Goal: Information Seeking & Learning: Learn about a topic

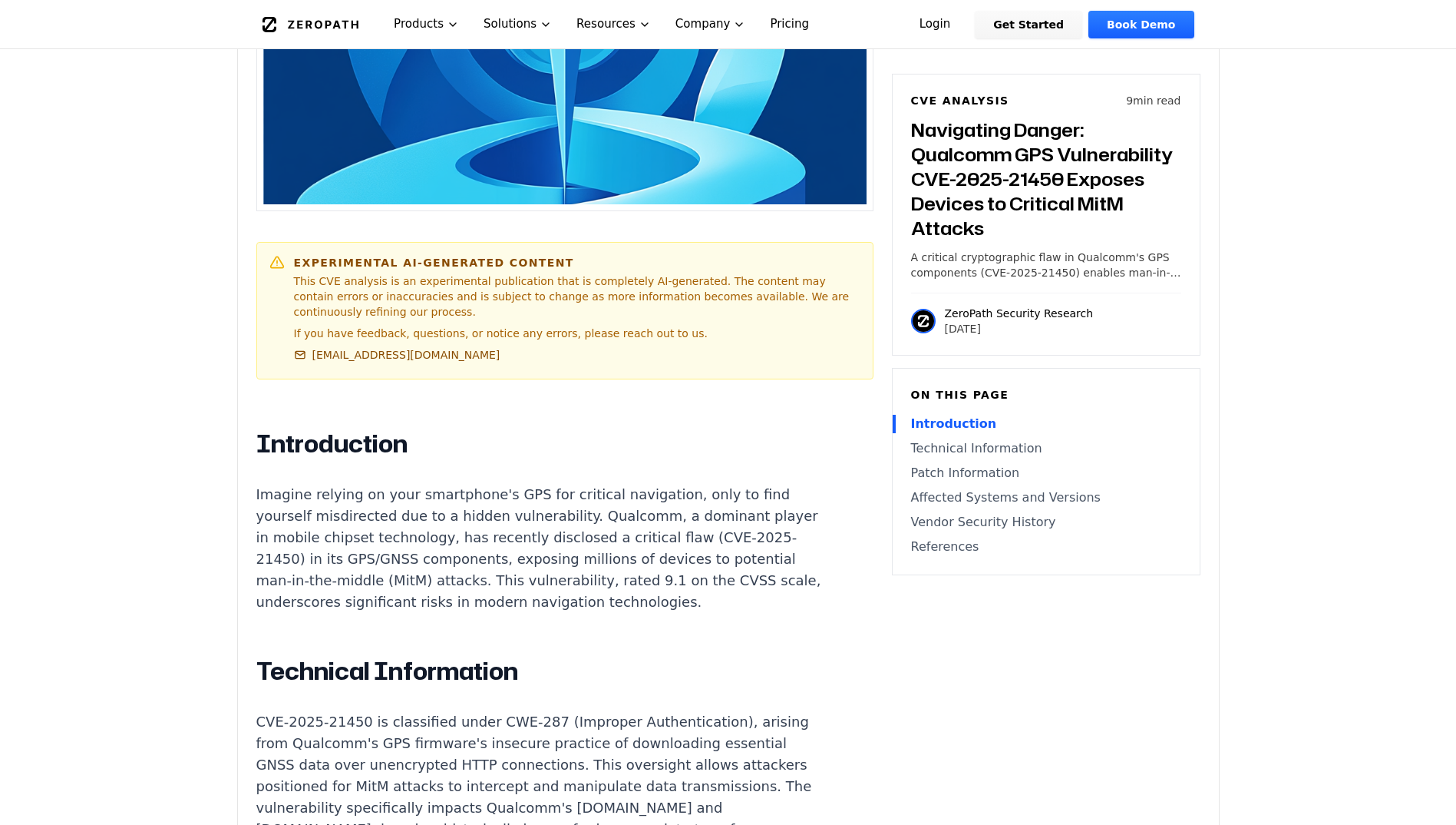
scroll to position [921, 0]
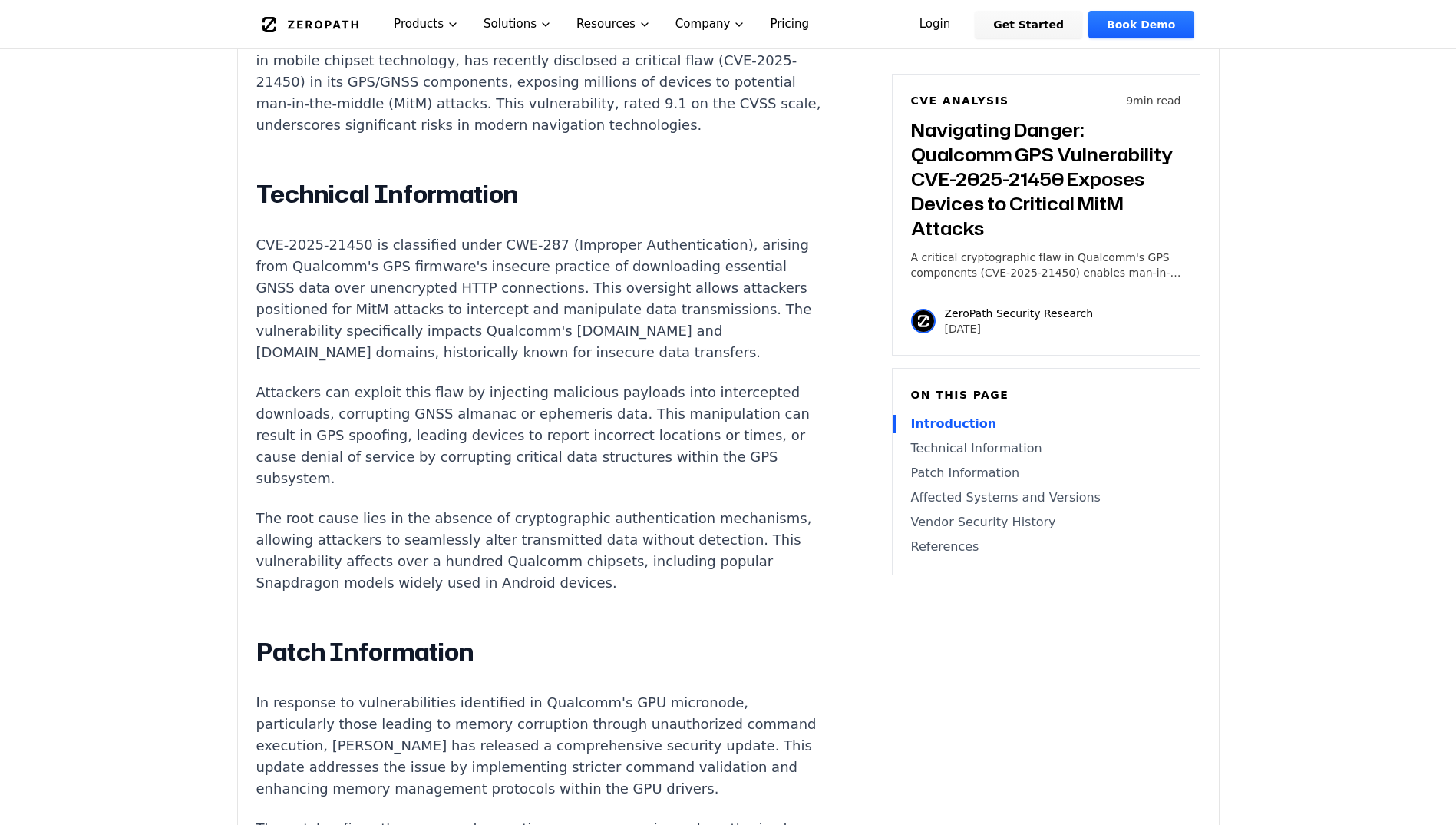
scroll to position [1229, 0]
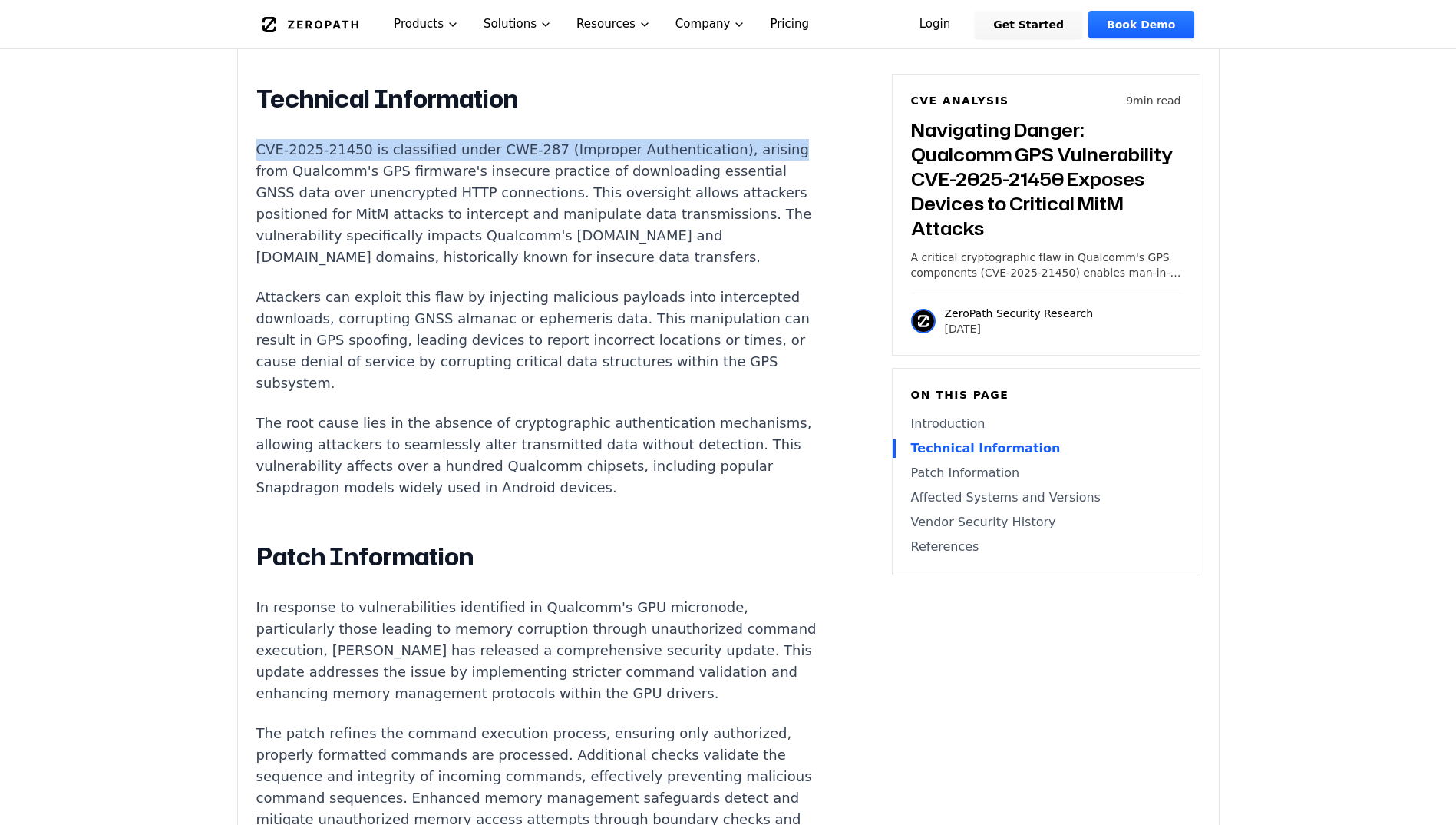
drag, startPoint x: 248, startPoint y: 131, endPoint x: 737, endPoint y: 126, distance: 489.0
click at [737, 126] on div "Experimental AI-Generated Content This CVE analysis is an experimental publicat…" at bounding box center [728, 605] width 981 height 2698
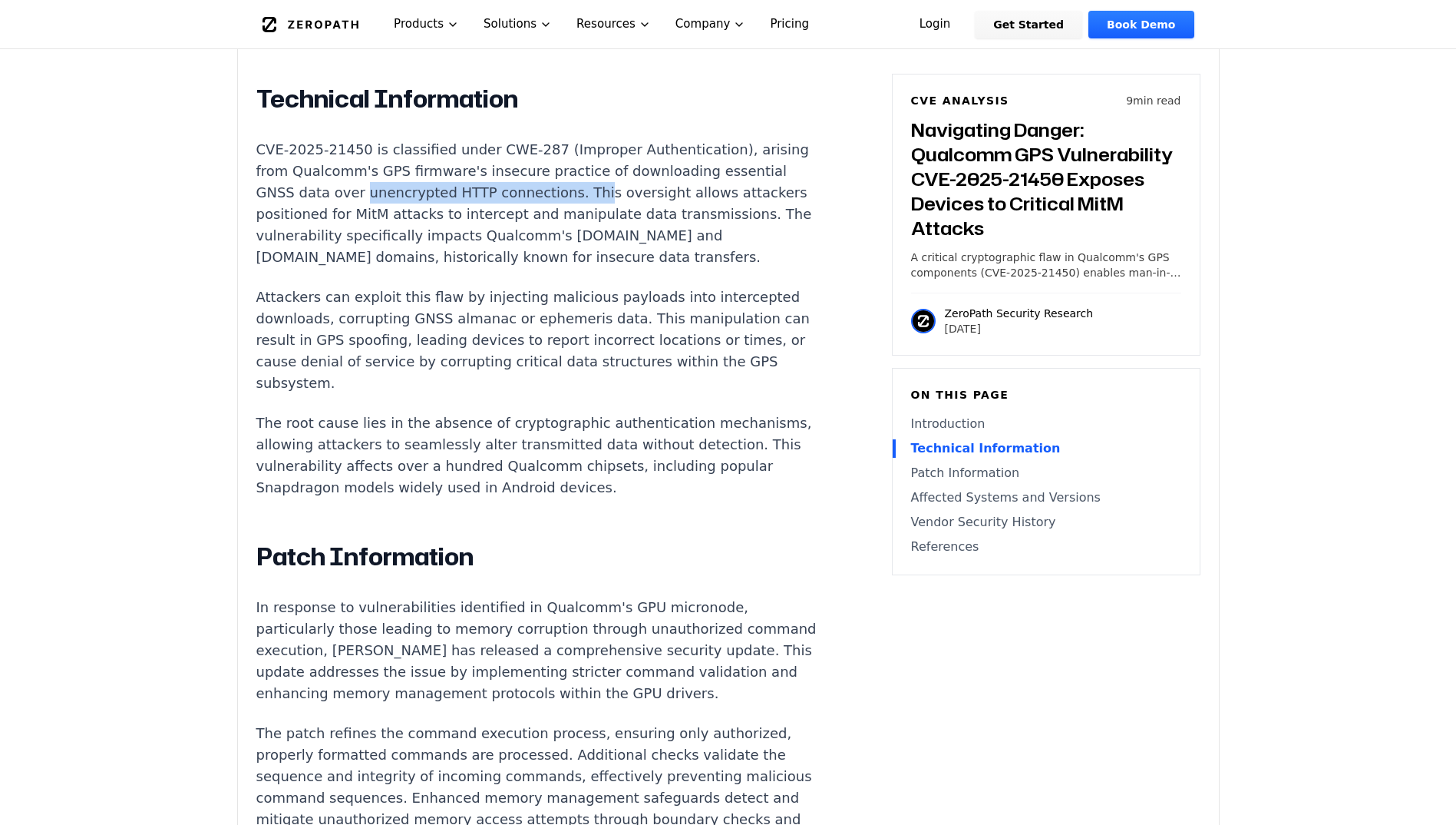
drag, startPoint x: 354, startPoint y: 185, endPoint x: 571, endPoint y: 178, distance: 217.1
click at [571, 178] on p "CVE-2025-21450 is classified under CWE-287 (Improper Authentication), arising f…" at bounding box center [542, 203] width 571 height 129
click at [338, 205] on p "CVE-2025-21450 is classified under CWE-287 (Improper Authentication), arising f…" at bounding box center [542, 203] width 571 height 129
drag, startPoint x: 250, startPoint y: 212, endPoint x: 687, endPoint y: 232, distance: 437.5
click at [687, 232] on div "Experimental AI-Generated Content This CVE analysis is an experimental publicat…" at bounding box center [728, 605] width 981 height 2698
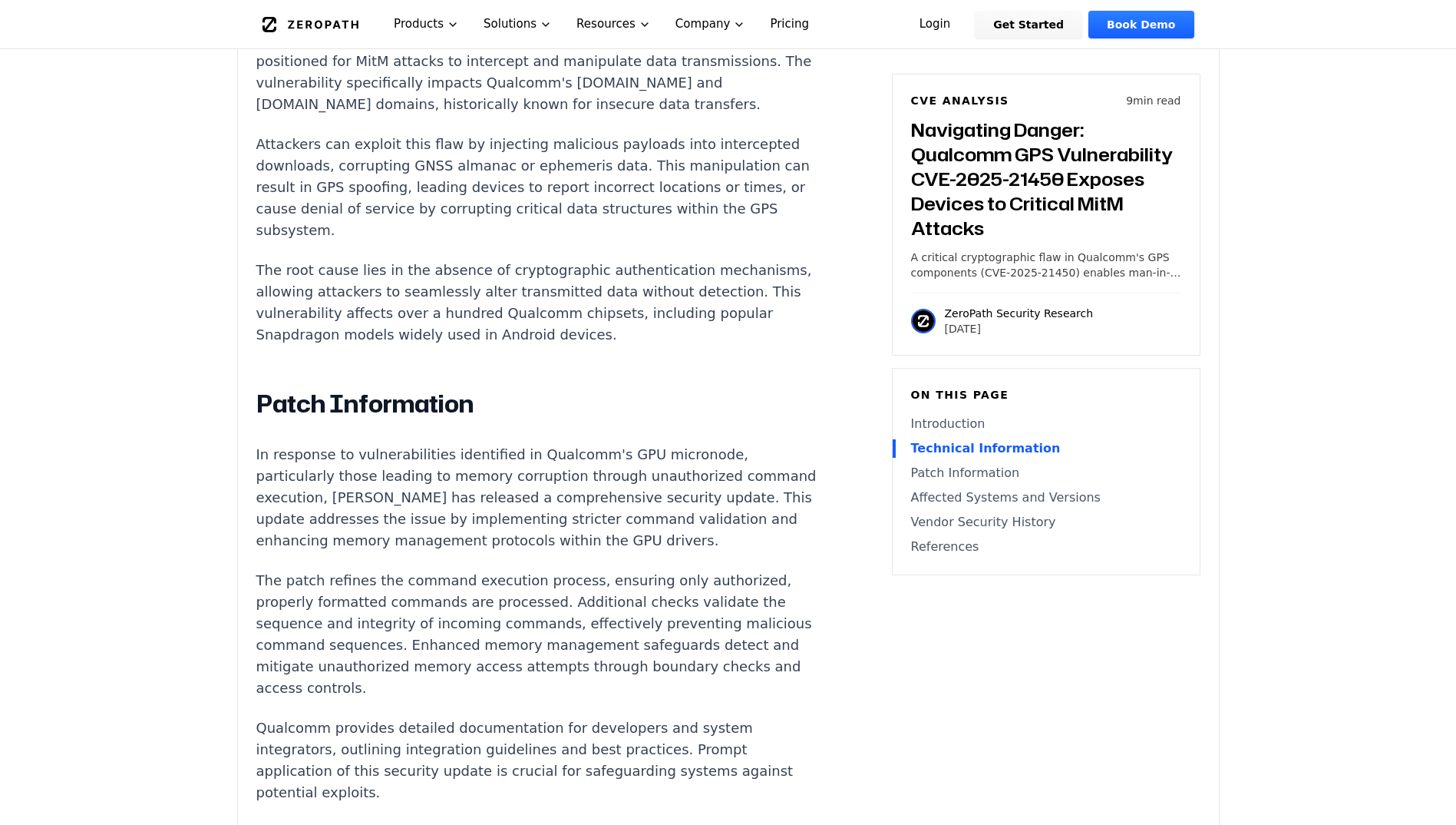
scroll to position [1382, 0]
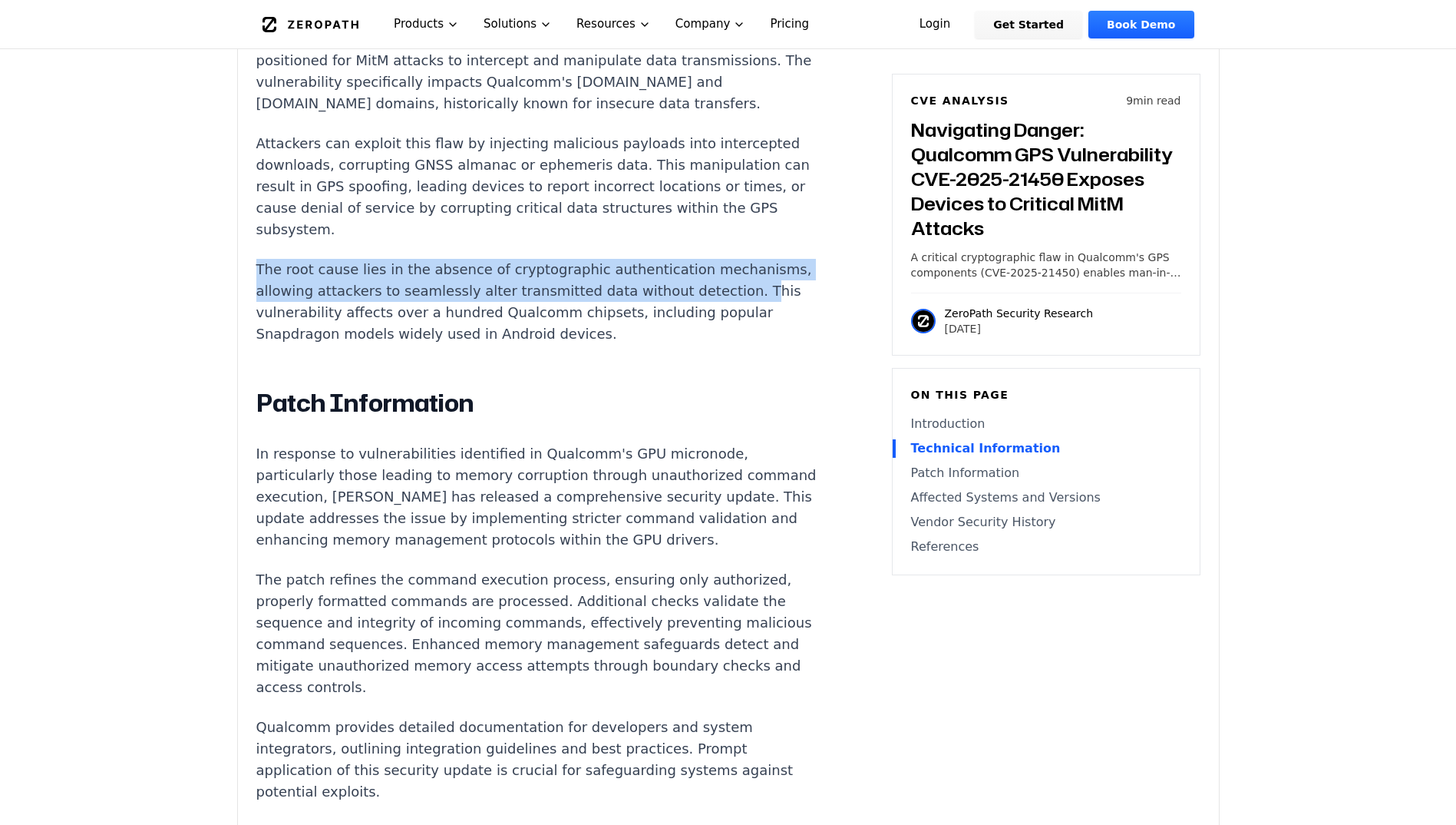
drag, startPoint x: 254, startPoint y: 249, endPoint x: 715, endPoint y: 268, distance: 461.4
click at [715, 268] on div "Experimental AI-Generated Content This CVE analysis is an experimental publicat…" at bounding box center [728, 452] width 981 height 2698
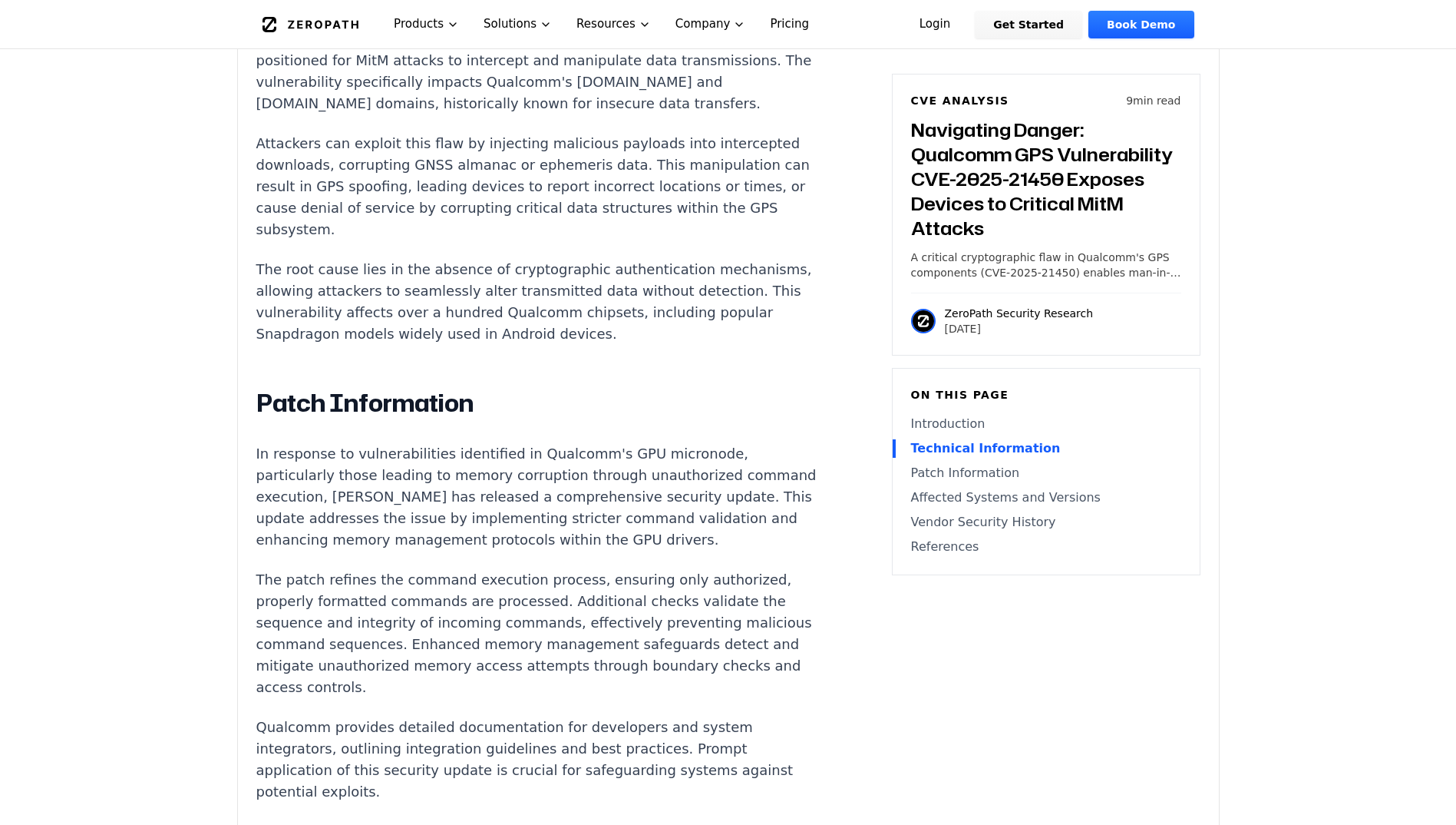
click at [374, 306] on p "The root cause lies in the absence of cryptographic authentication mechanisms, …" at bounding box center [542, 301] width 571 height 86
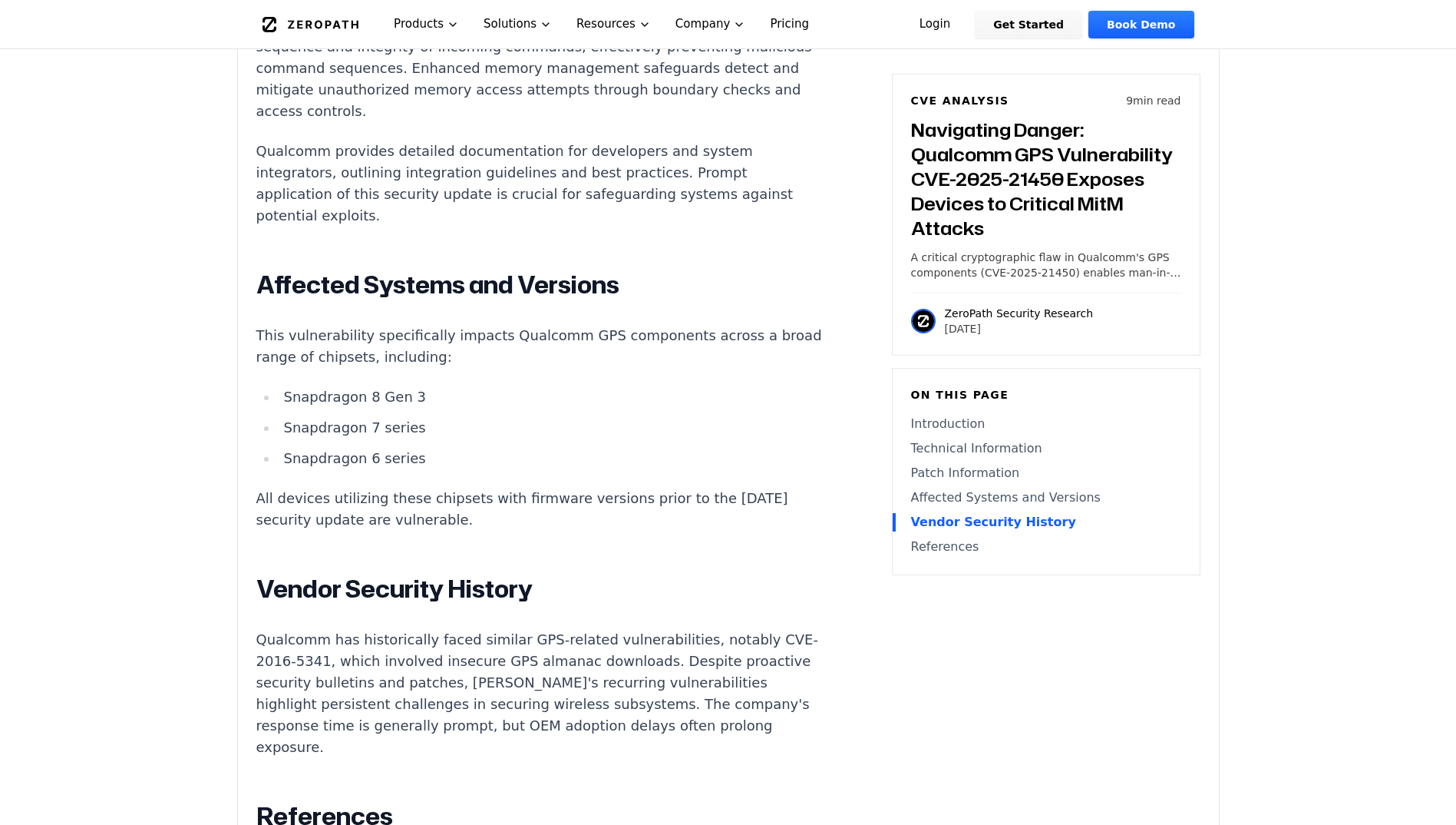
scroll to position [1766, 0]
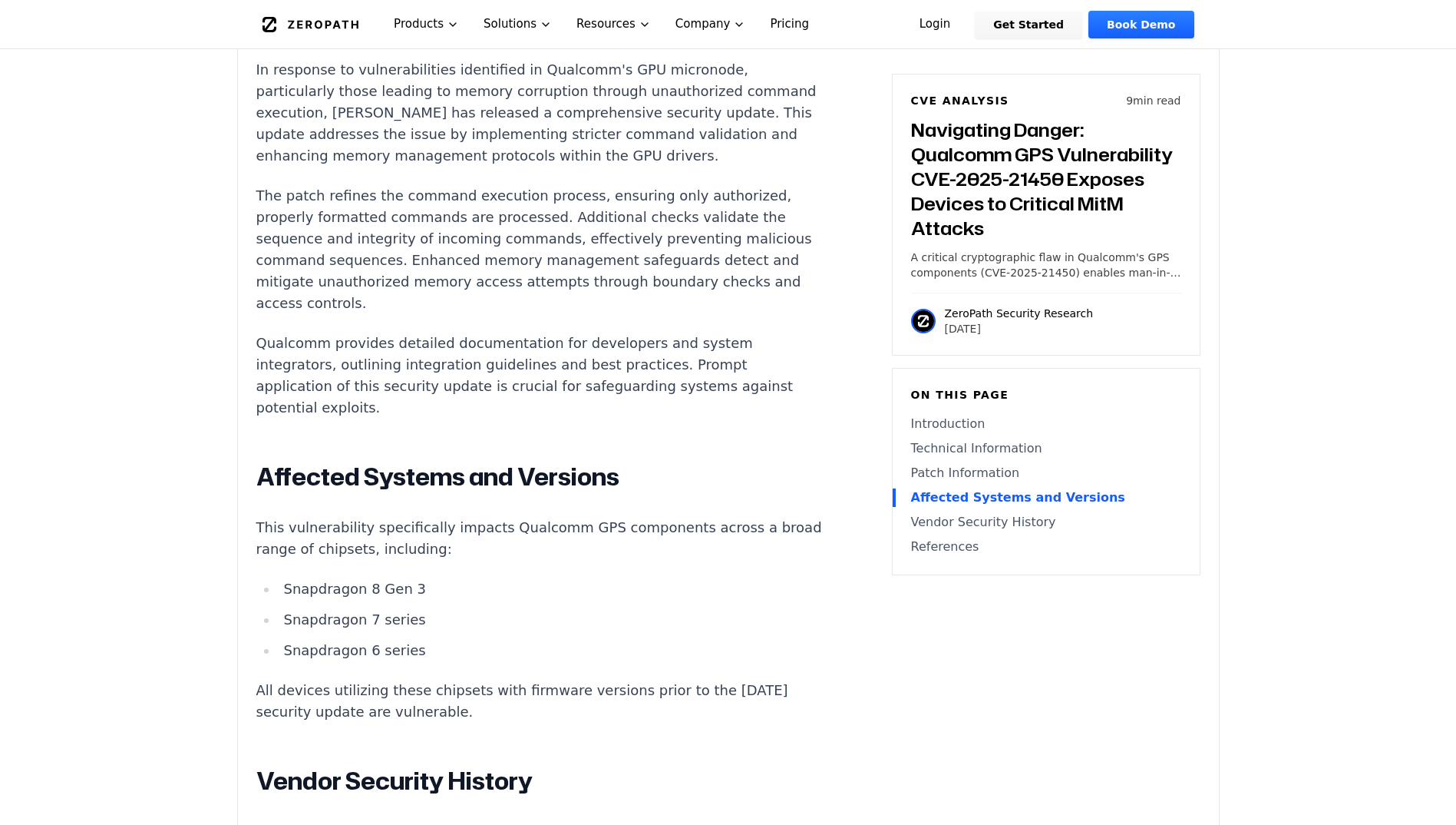
click at [401, 329] on div "Introduction Imagine relying on your smartphone's GPS for critical navigation, …" at bounding box center [542, 337] width 571 height 2037
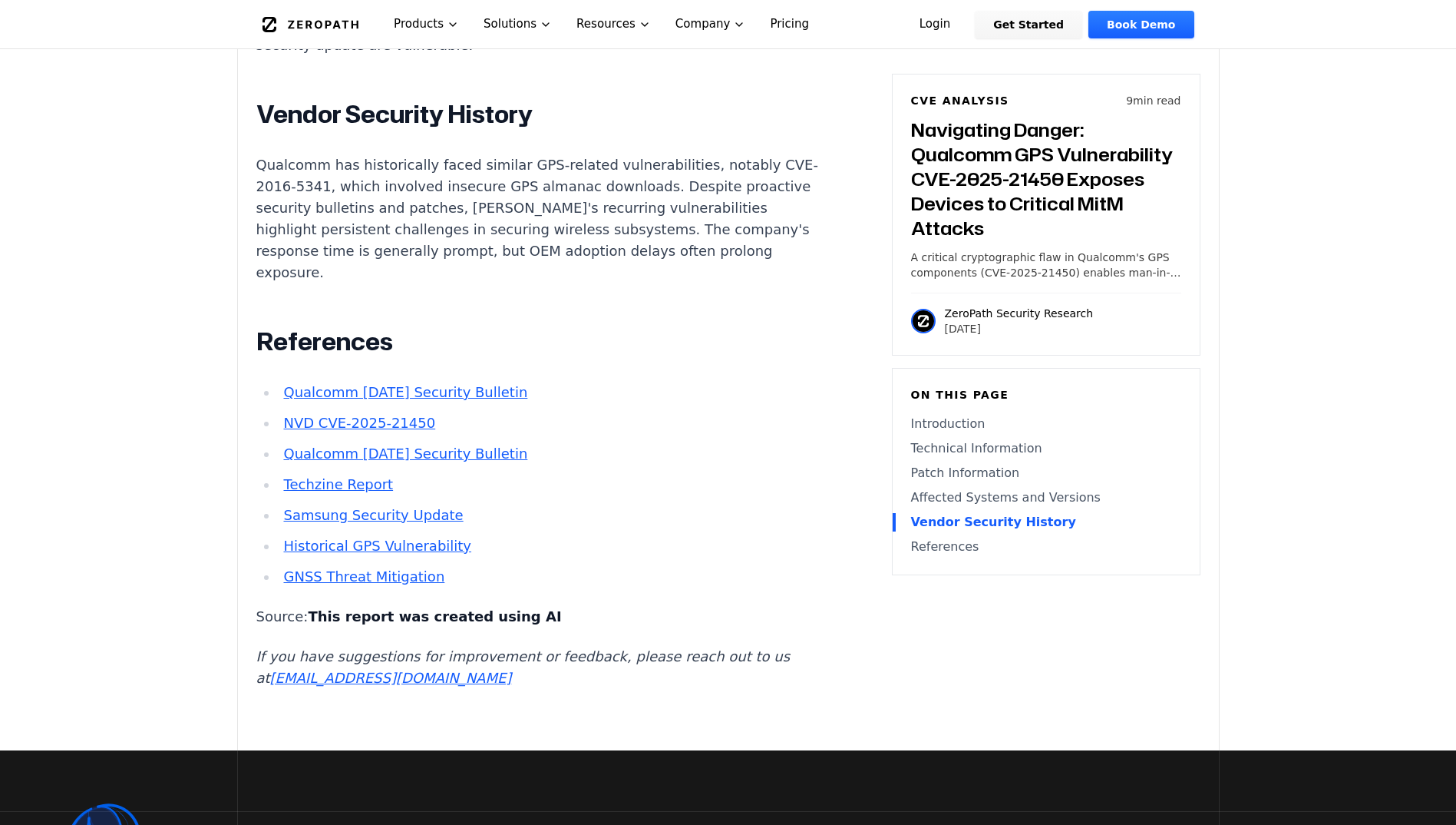
scroll to position [2227, 0]
